Goal: Information Seeking & Learning: Learn about a topic

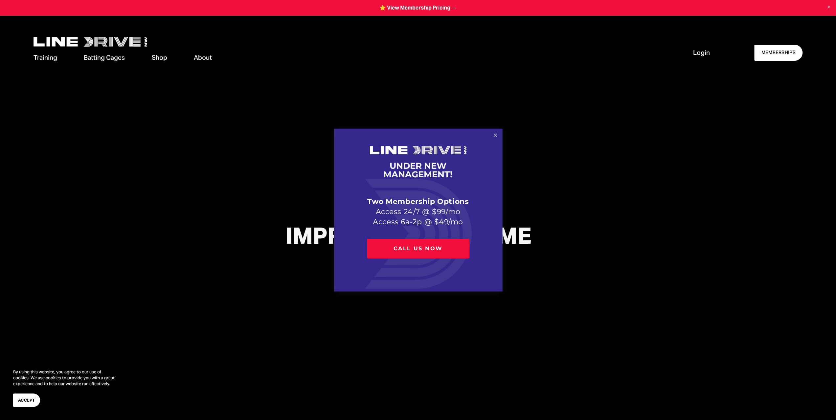
click at [493, 137] on link "Close" at bounding box center [494, 135] width 11 height 11
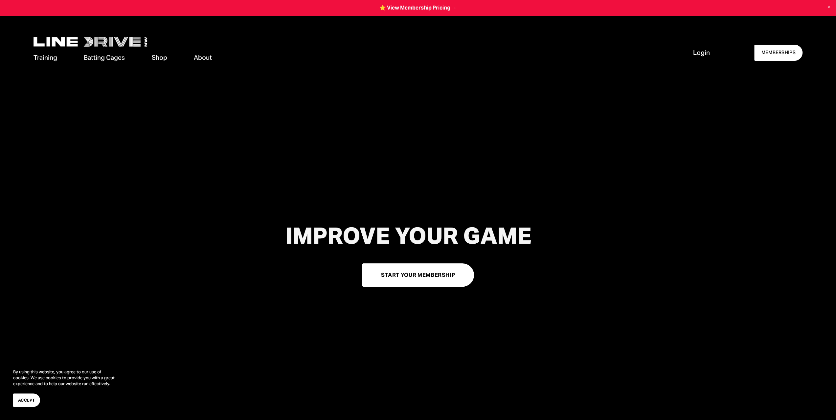
click at [22, 403] on button "Accept" at bounding box center [26, 399] width 27 height 13
click at [106, 56] on span "Batting Cages" at bounding box center [104, 57] width 41 height 9
click at [0, 0] on link "Cage Availability" at bounding box center [0, 0] width 0 height 0
click at [0, 0] on span "Cage Rentals" at bounding box center [0, 0] width 0 height 0
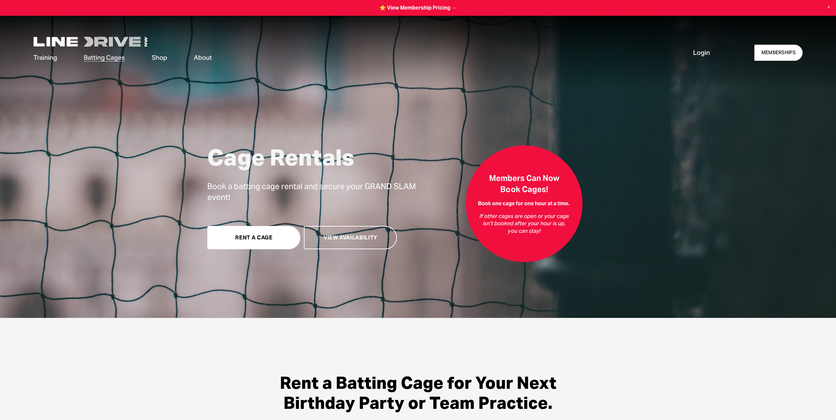
click at [0, 0] on span "Our Facilities" at bounding box center [0, 0] width 0 height 0
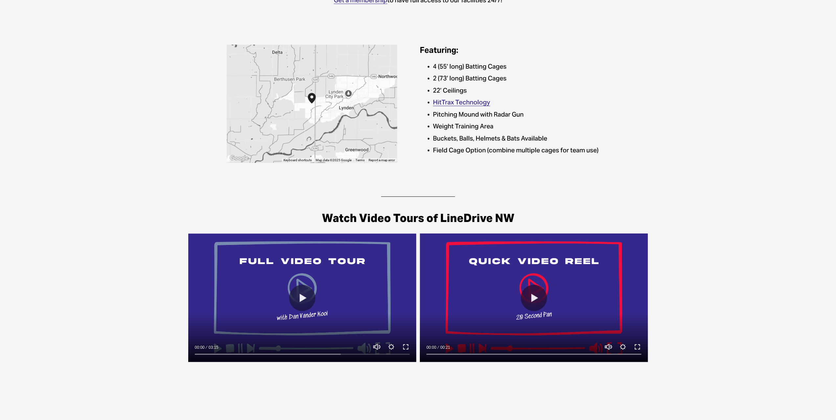
scroll to position [197, 0]
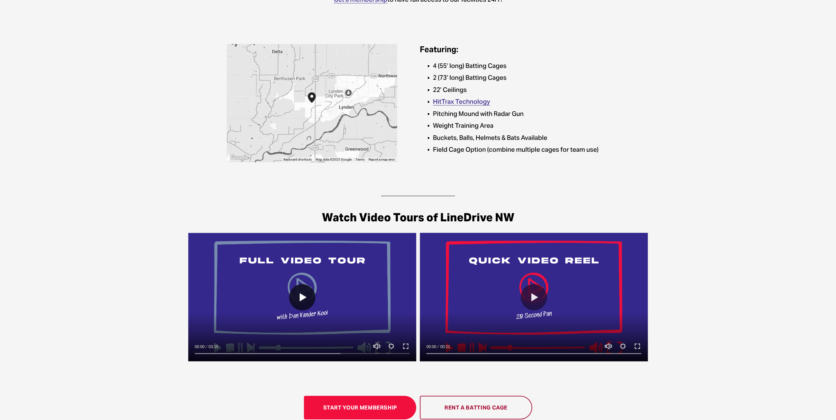
click at [299, 303] on button "Play" at bounding box center [302, 297] width 26 height 26
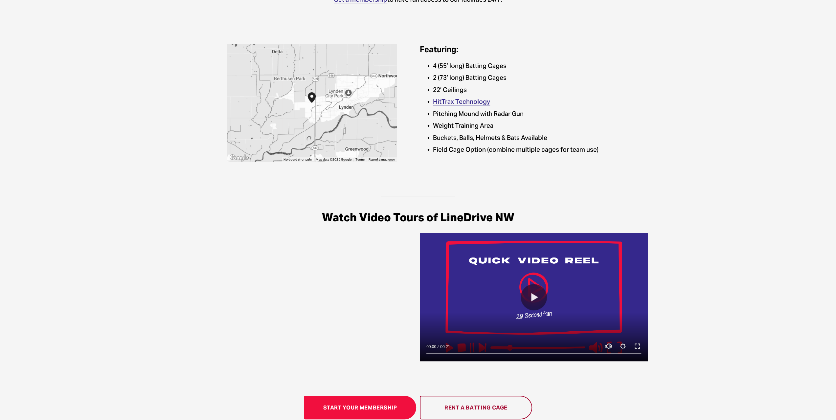
type input "***"
